Goal: Task Accomplishment & Management: Use online tool/utility

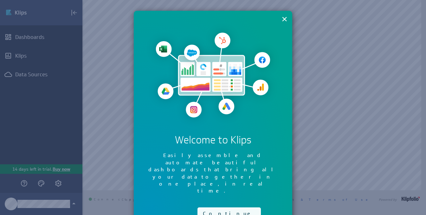
click at [220, 207] on button "Continue" at bounding box center [228, 213] width 63 height 13
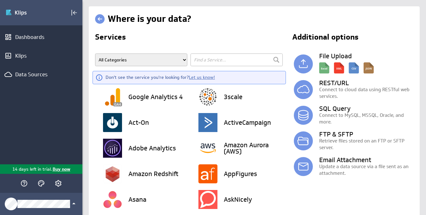
click at [143, 58] on select "All Categories Advertising Cloud Storage Customer Support Data Store E-Mail Cam…" at bounding box center [141, 60] width 92 height 13
select select "Social Media"
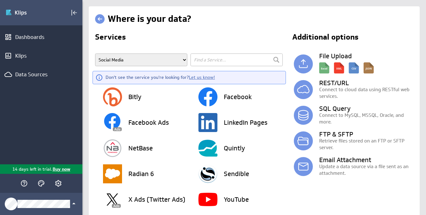
type input "X"
select select "Social Media"
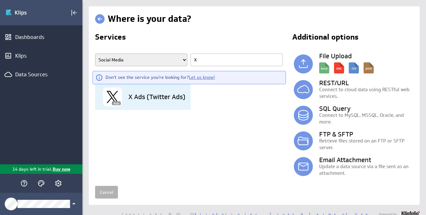
drag, startPoint x: 178, startPoint y: 94, endPoint x: 175, endPoint y: 96, distance: 3.4
click at [178, 94] on h3 "X Ads (Twitter Ads)" at bounding box center [156, 97] width 57 height 6
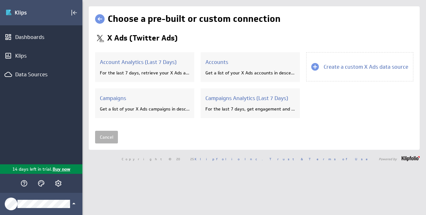
click at [100, 22] on link at bounding box center [99, 18] width 9 height 9
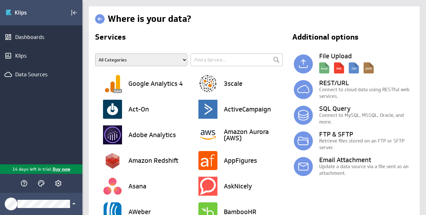
click at [159, 60] on select "All Categories Advertising Cloud Storage Customer Support Data Store E-Mail Cam…" at bounding box center [141, 60] width 92 height 13
select select "Social Media"
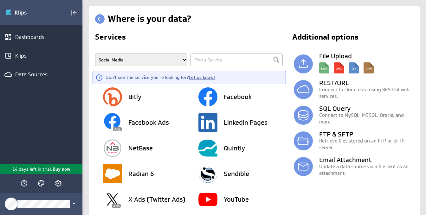
click at [195, 78] on link "Let us know!" at bounding box center [202, 77] width 26 height 6
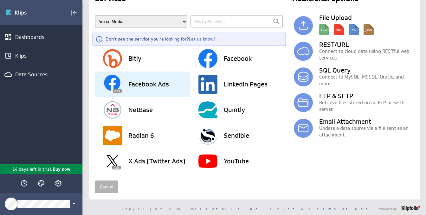
scroll to position [40, 0]
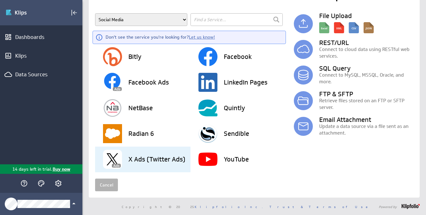
click at [131, 160] on h3 "X Ads (Twitter Ads)" at bounding box center [156, 159] width 57 height 6
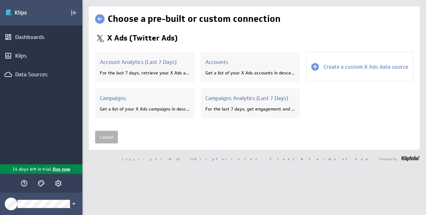
scroll to position [0, 0]
